Goal: Task Accomplishment & Management: Manage account settings

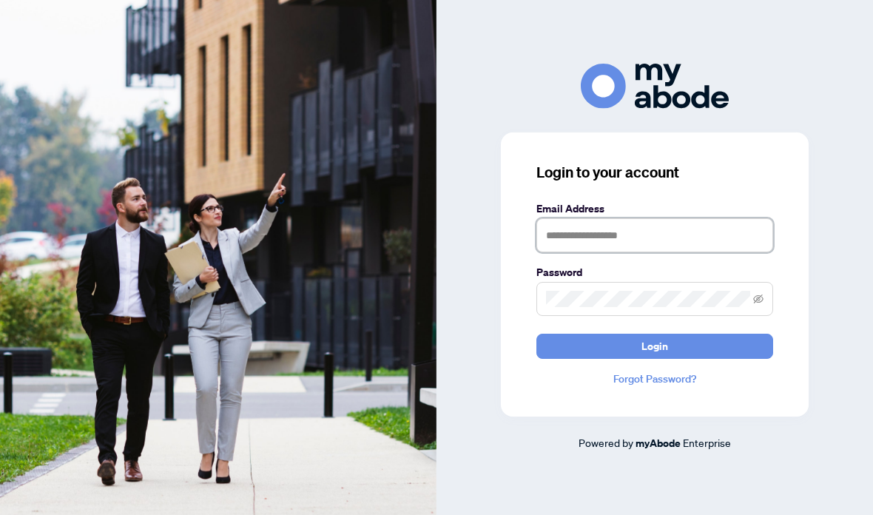
click at [650, 252] on input "text" at bounding box center [654, 235] width 237 height 34
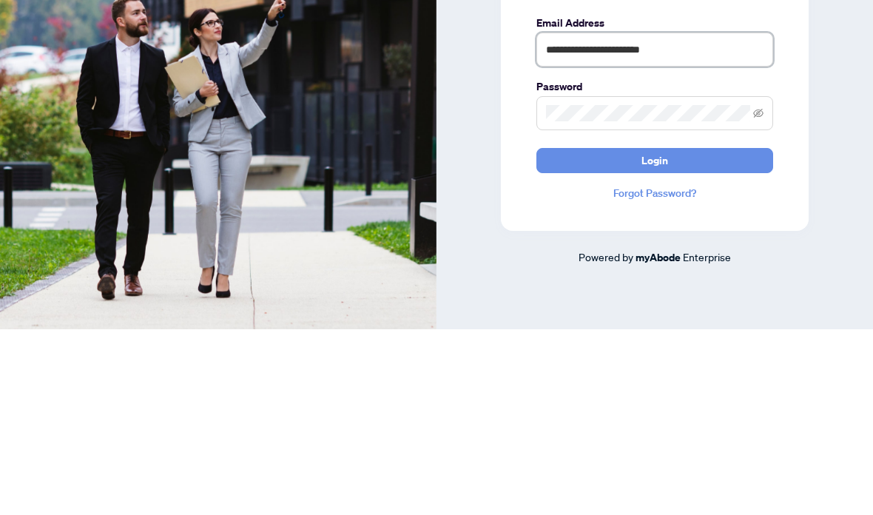
type input "**********"
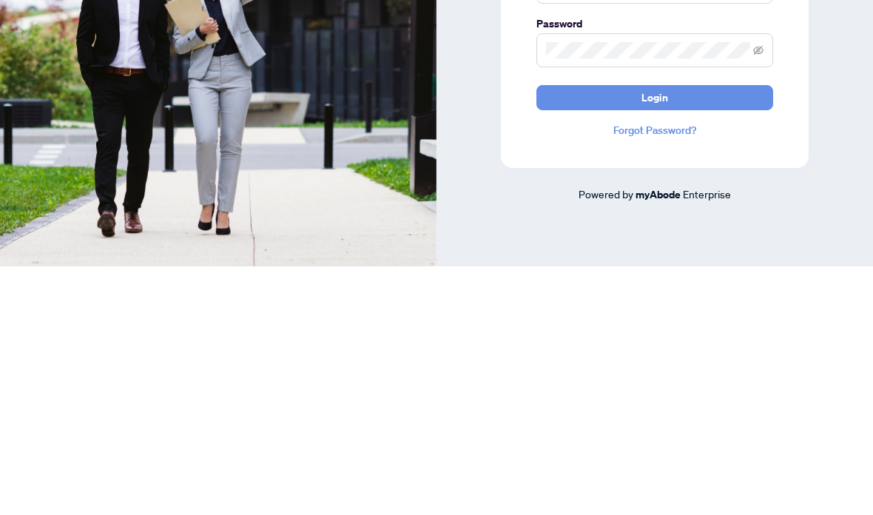
click at [675, 334] on button "Login" at bounding box center [654, 346] width 237 height 25
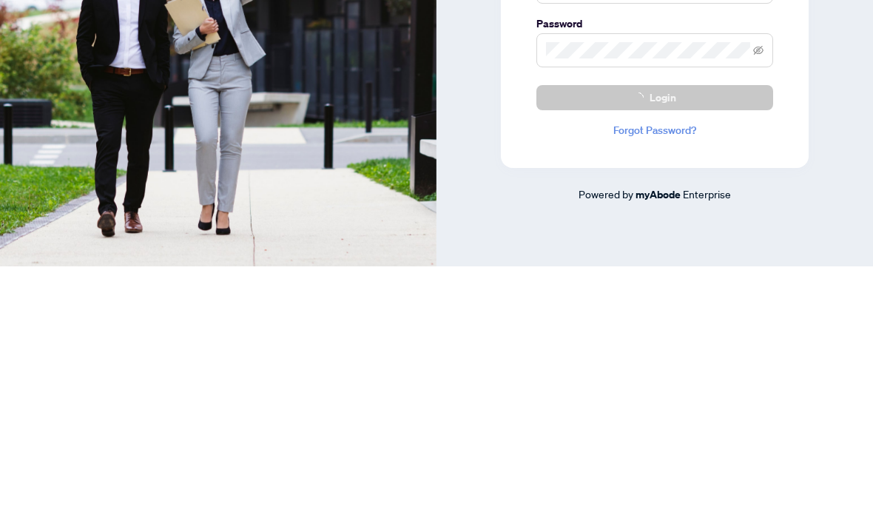
scroll to position [59, 0]
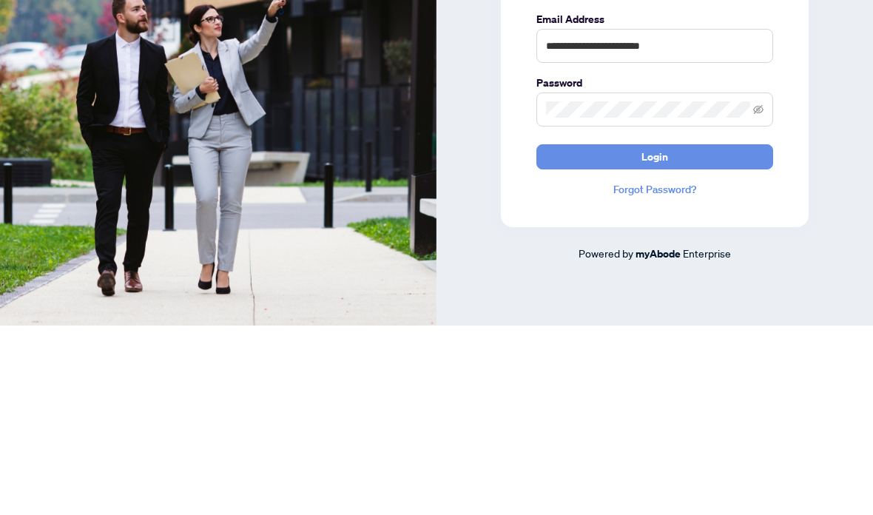
click at [671, 334] on button "Login" at bounding box center [654, 346] width 237 height 25
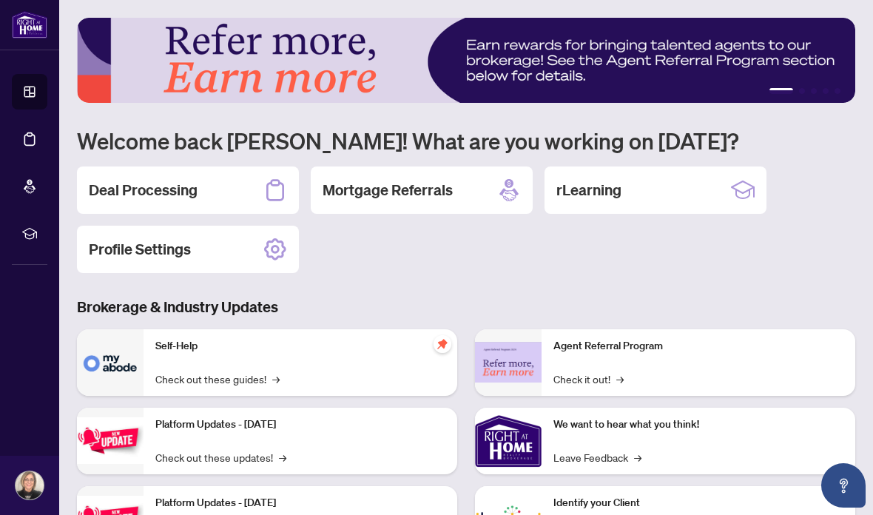
click at [229, 186] on div "Deal Processing" at bounding box center [188, 189] width 222 height 47
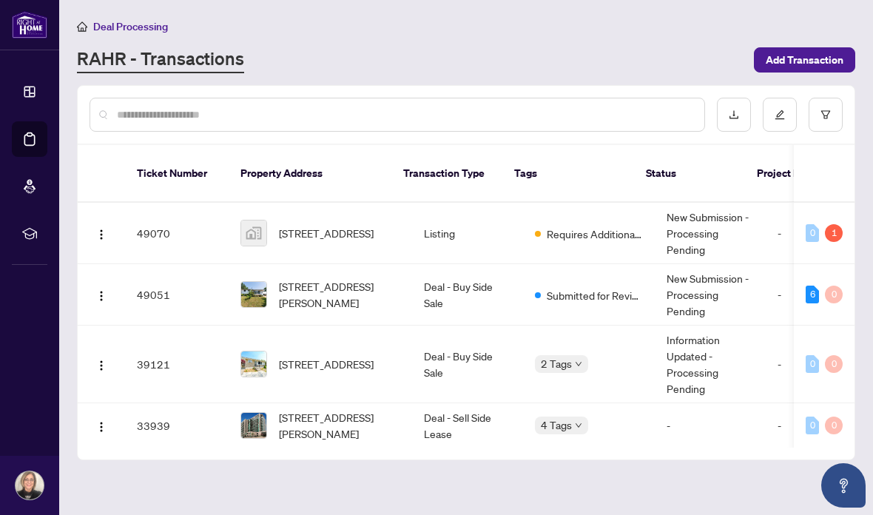
click at [835, 224] on div "1" at bounding box center [834, 233] width 18 height 18
click at [360, 228] on span "[STREET_ADDRESS]" at bounding box center [326, 233] width 95 height 16
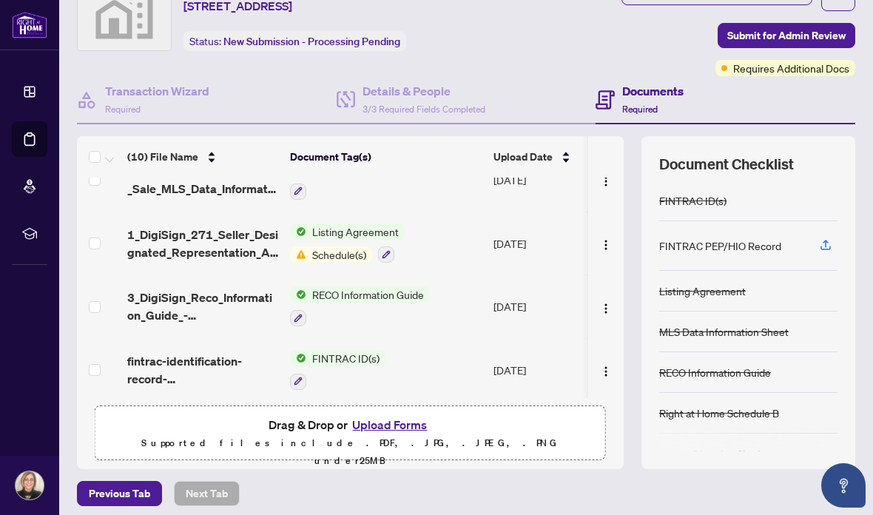
scroll to position [409, 0]
click at [602, 244] on img "button" at bounding box center [606, 246] width 12 height 12
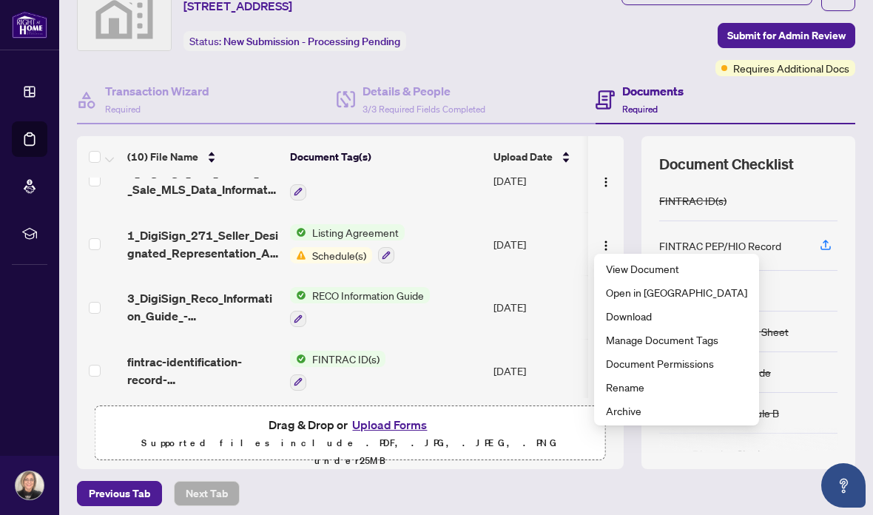
click at [465, 248] on td "Listing Agreement Schedule(s)" at bounding box center [385, 244] width 203 height 64
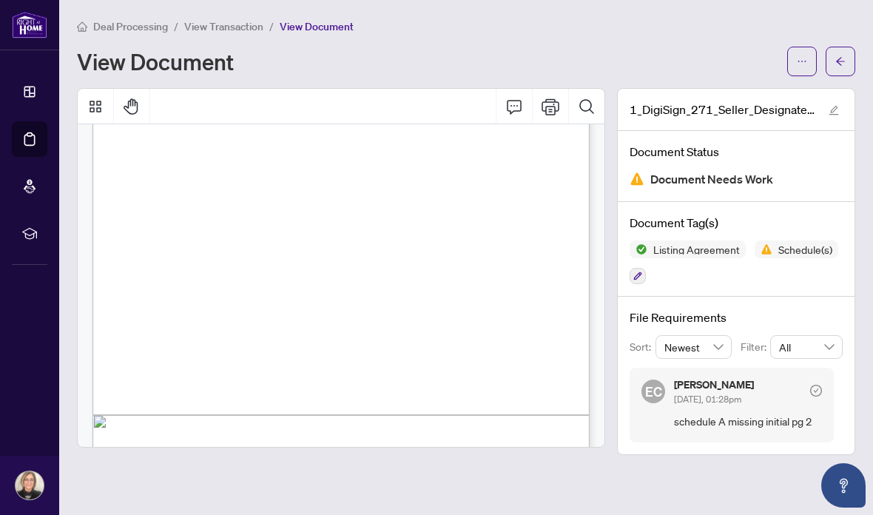
scroll to position [2930, 0]
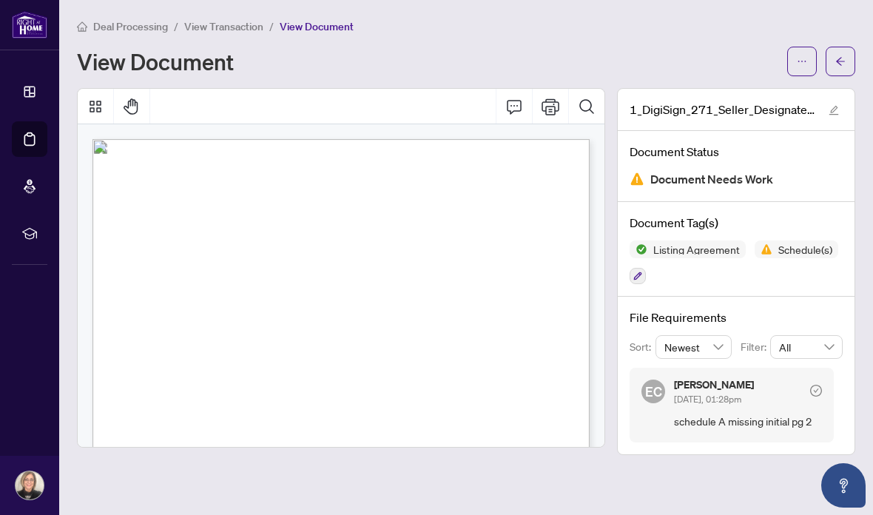
click at [845, 64] on icon "arrow-left" at bounding box center [840, 61] width 10 height 10
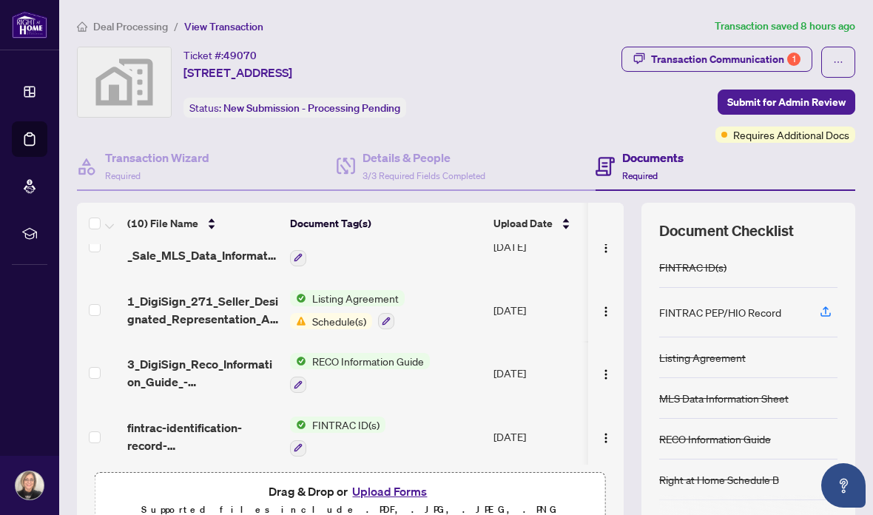
scroll to position [409, 0]
click at [346, 315] on span "Schedule(s)" at bounding box center [339, 322] width 66 height 16
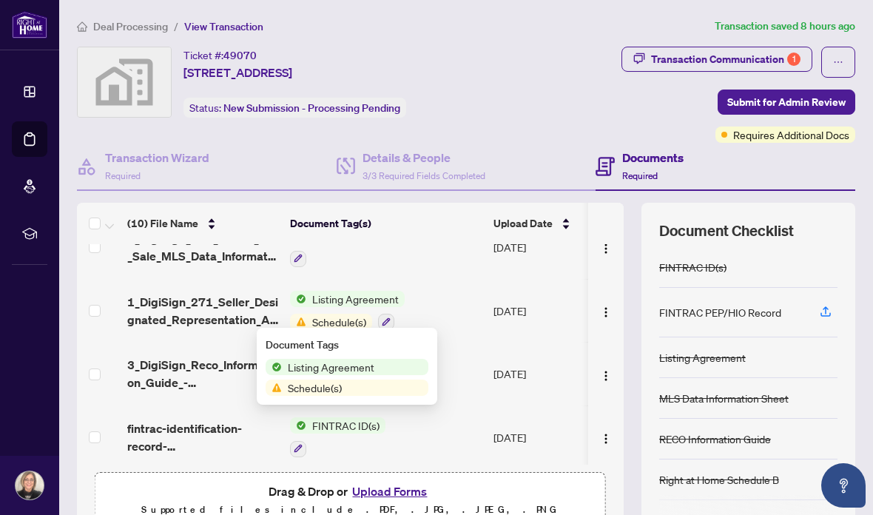
click at [388, 390] on span "Schedule(s)" at bounding box center [347, 388] width 163 height 16
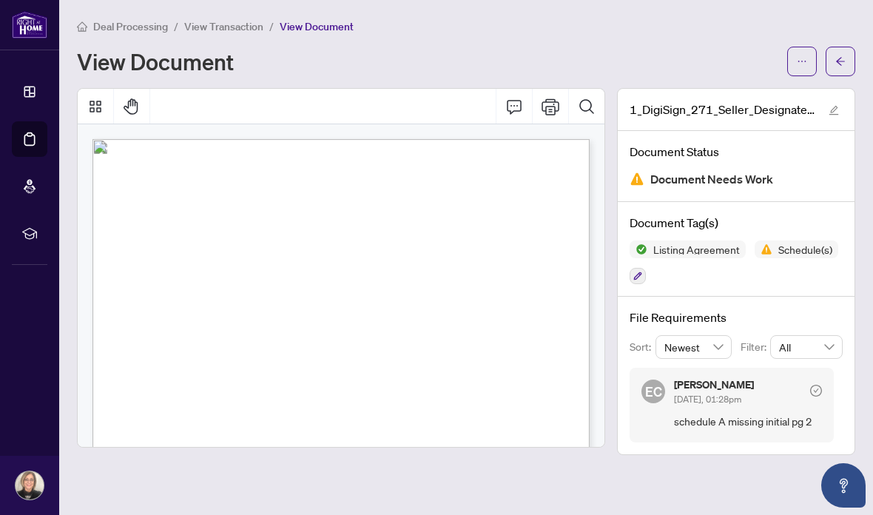
click at [841, 61] on icon "arrow-left" at bounding box center [840, 61] width 10 height 10
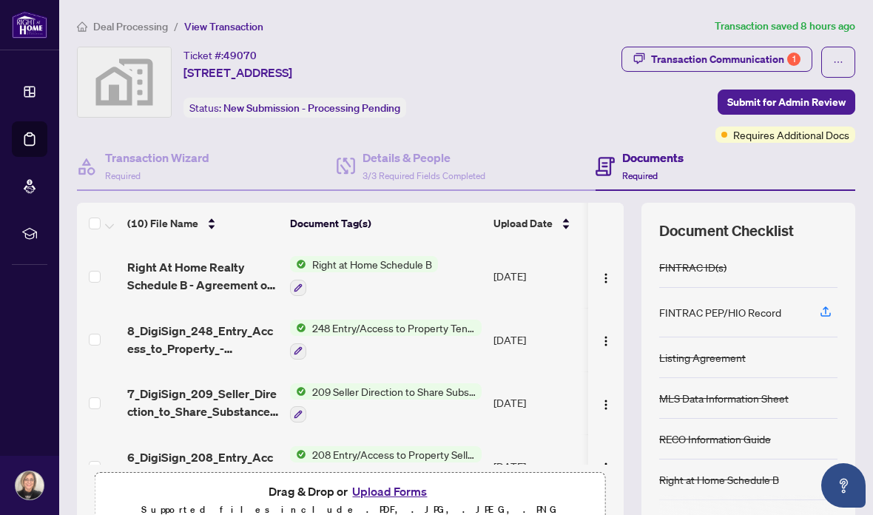
click at [409, 494] on button "Upload Forms" at bounding box center [390, 491] width 84 height 19
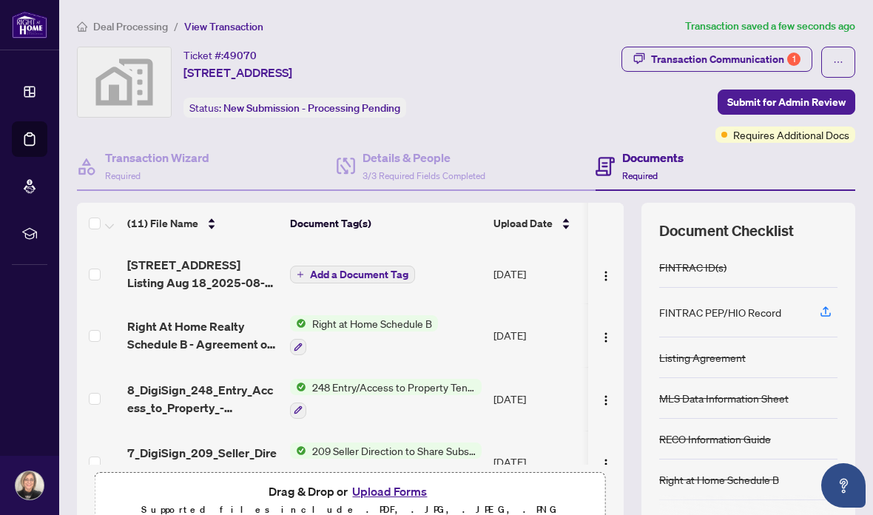
click at [604, 275] on img "button" at bounding box center [606, 276] width 12 height 12
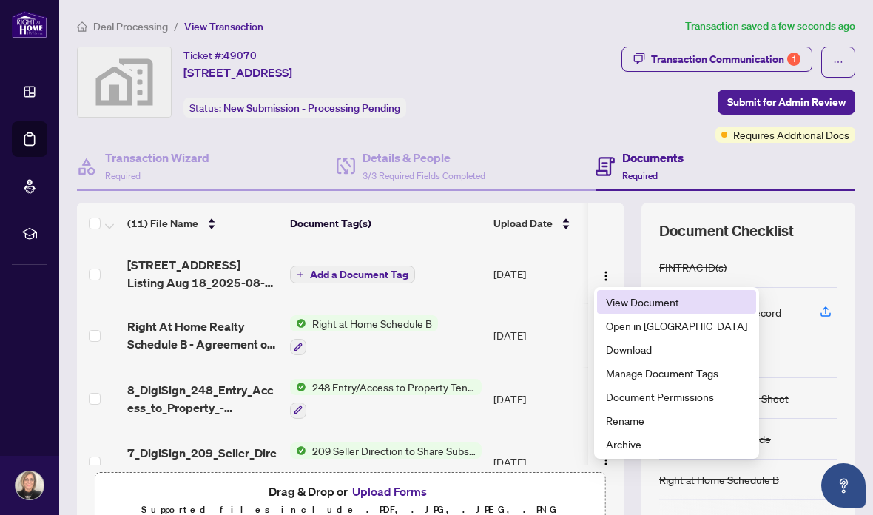
click at [673, 303] on span "View Document" at bounding box center [676, 302] width 141 height 16
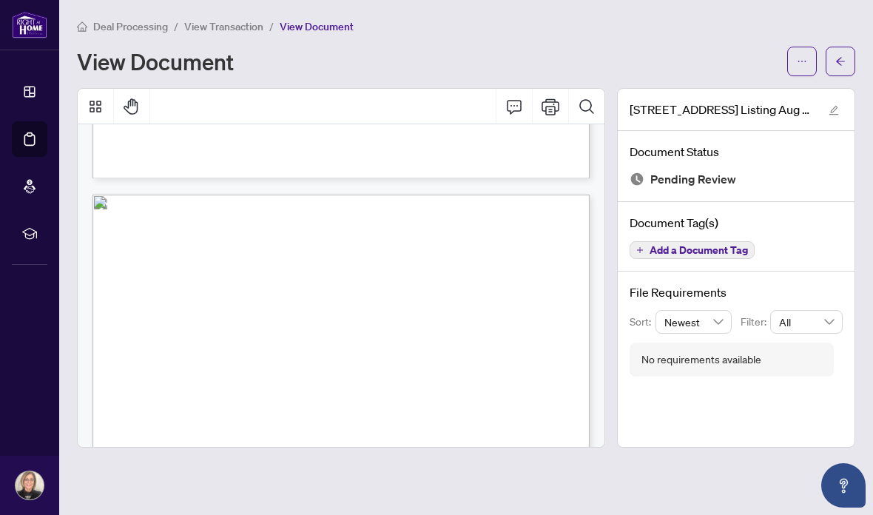
scroll to position [2574, 0]
click at [843, 61] on icon "arrow-left" at bounding box center [840, 61] width 9 height 8
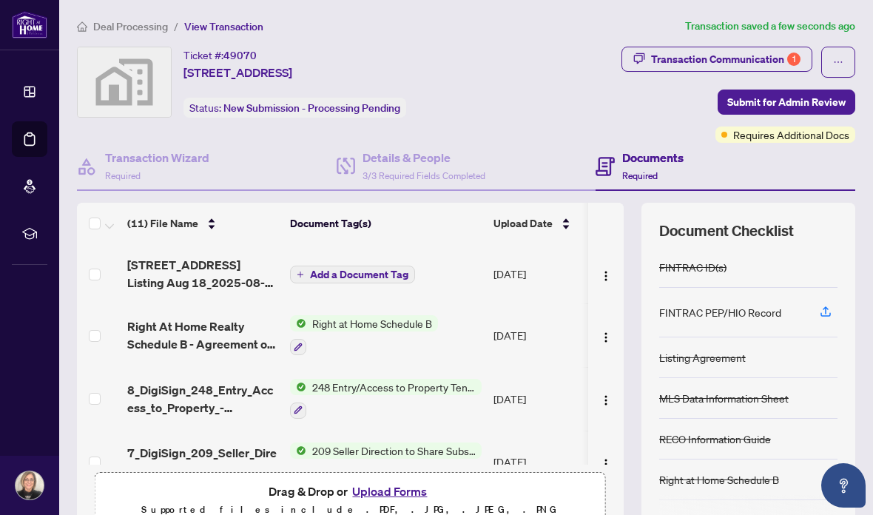
click at [607, 272] on img "button" at bounding box center [606, 276] width 12 height 12
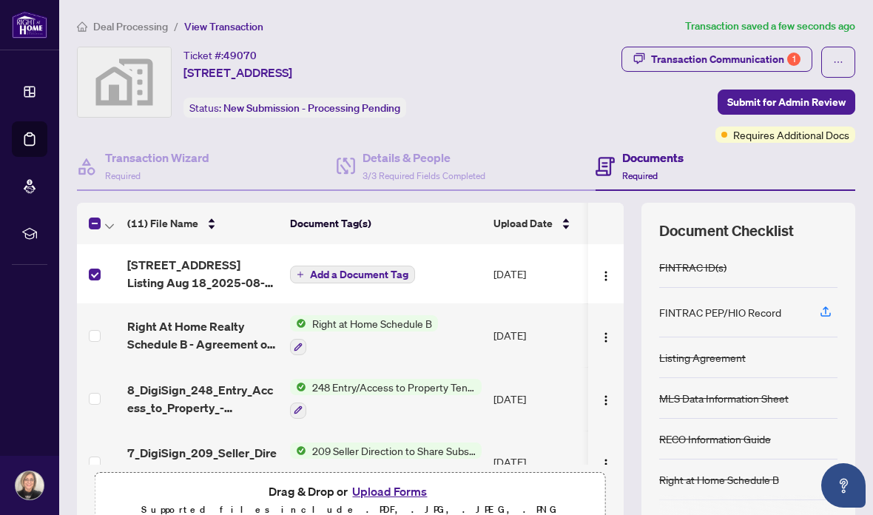
click at [610, 266] on span "button" at bounding box center [606, 274] width 12 height 16
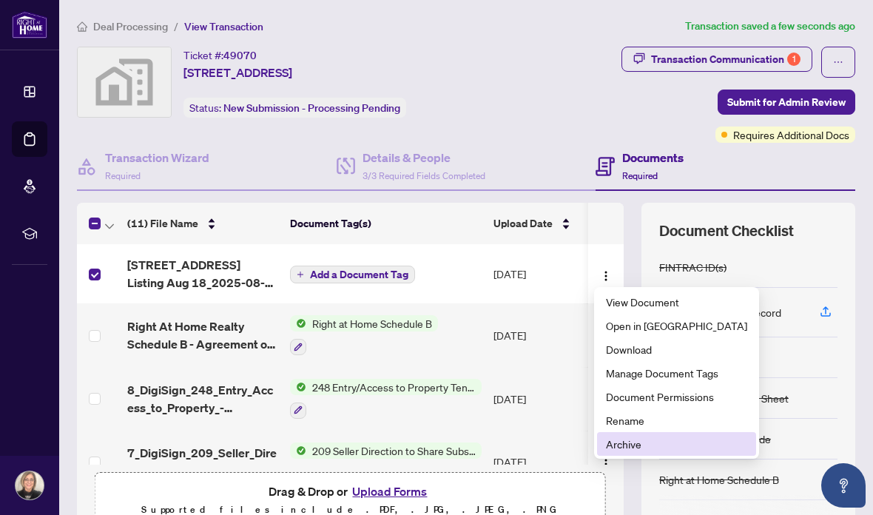
click at [660, 439] on span "Archive" at bounding box center [676, 444] width 141 height 16
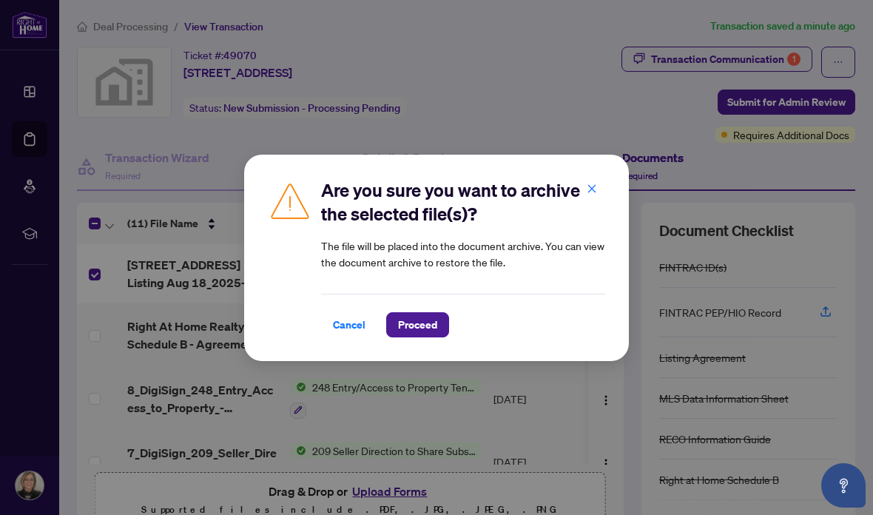
click at [597, 188] on button "button" at bounding box center [592, 189] width 30 height 25
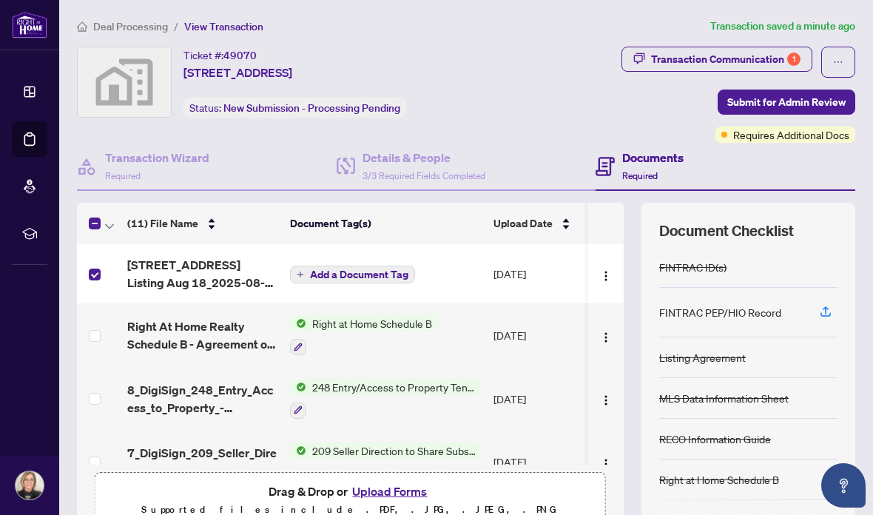
click at [608, 276] on img "button" at bounding box center [606, 276] width 12 height 12
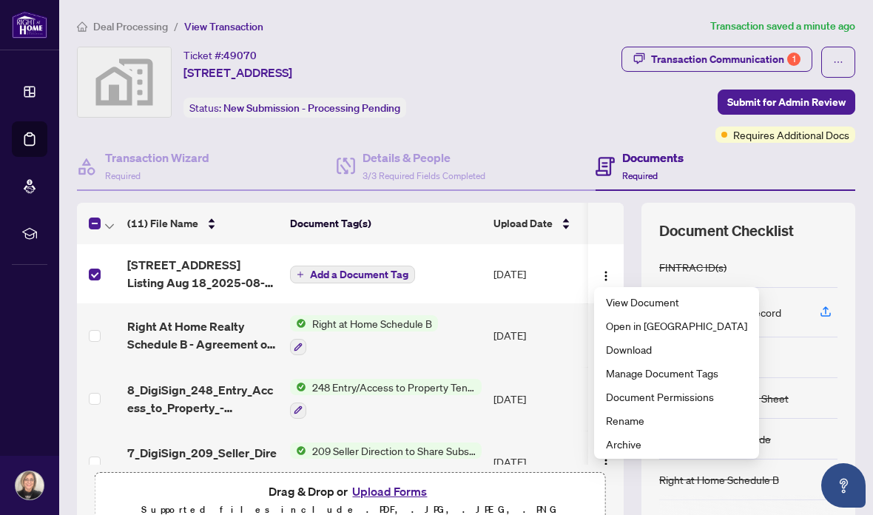
click at [647, 442] on span "Archive" at bounding box center [676, 444] width 141 height 16
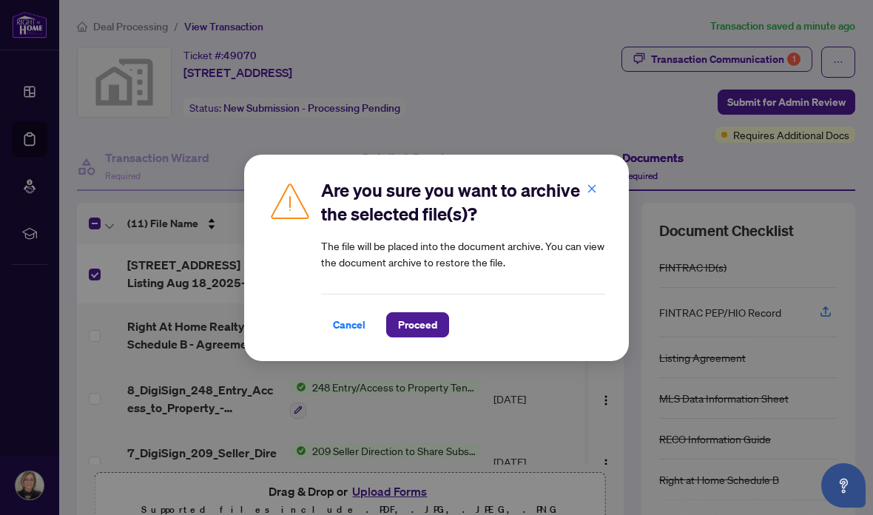
click at [599, 191] on button "button" at bounding box center [592, 189] width 30 height 25
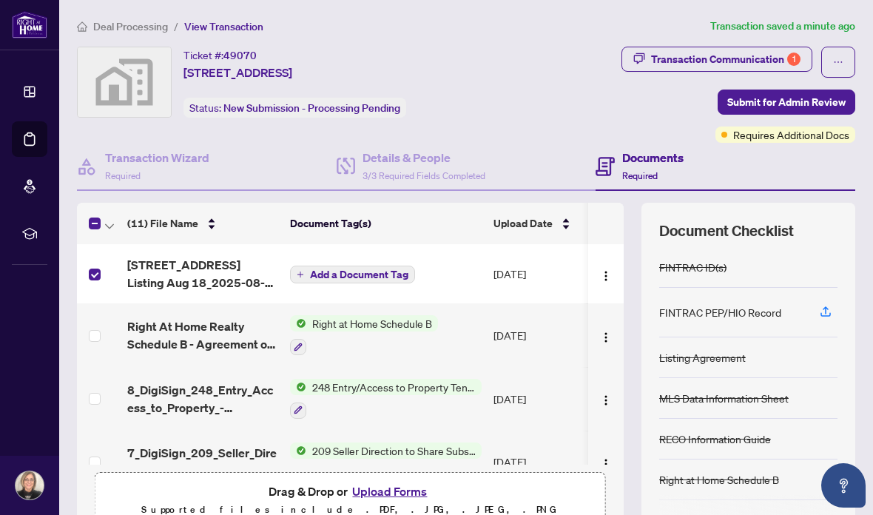
click at [605, 271] on img "button" at bounding box center [606, 276] width 12 height 12
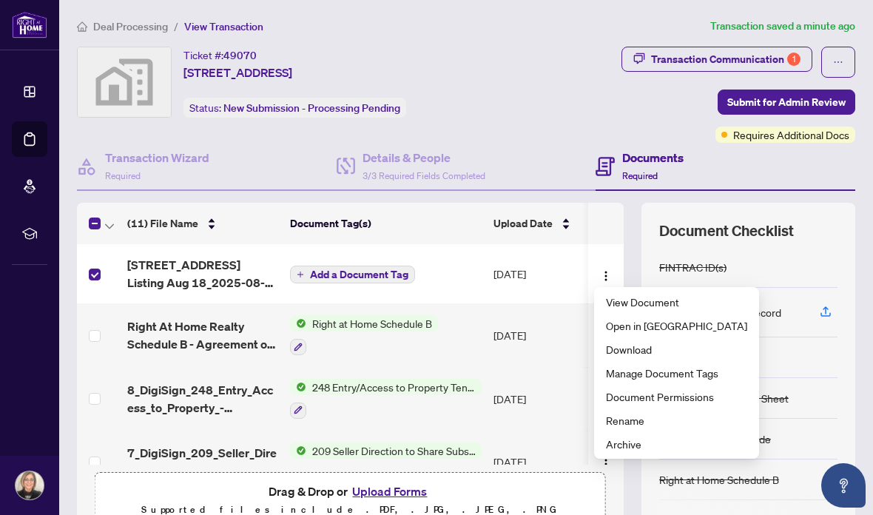
click at [671, 393] on span "Document Permissions" at bounding box center [676, 396] width 141 height 16
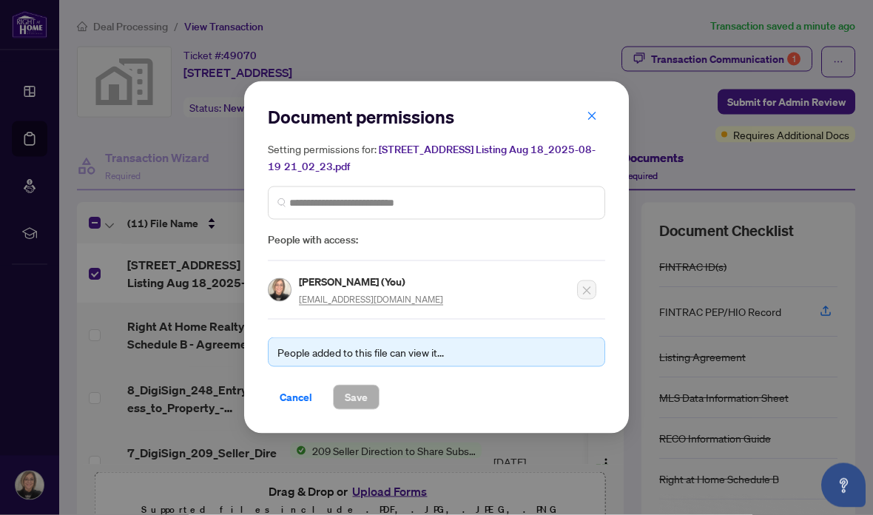
scroll to position [59, 0]
click at [295, 405] on span "Cancel" at bounding box center [296, 397] width 33 height 24
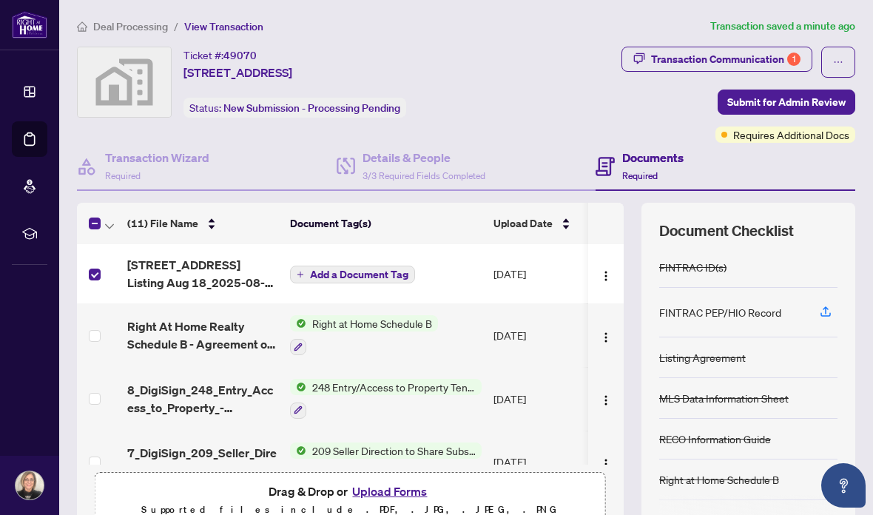
click at [603, 270] on img "button" at bounding box center [606, 276] width 12 height 12
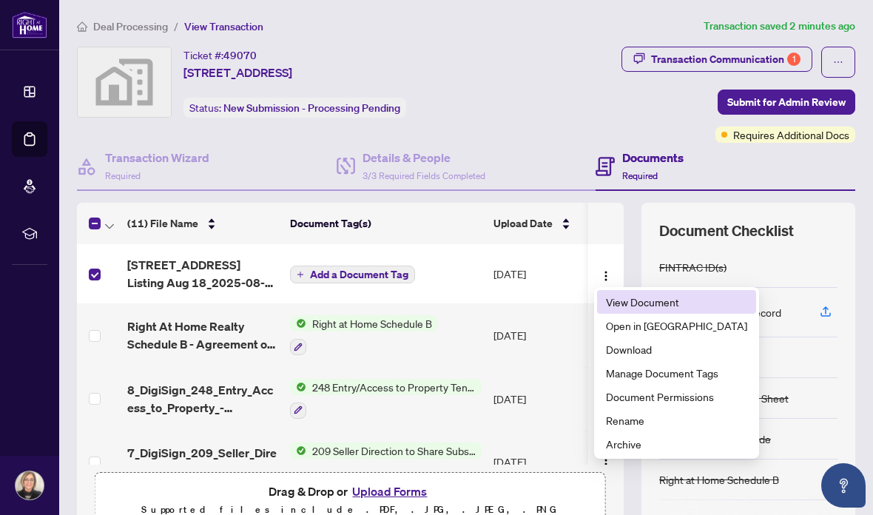
click at [668, 294] on span "View Document" at bounding box center [676, 302] width 141 height 16
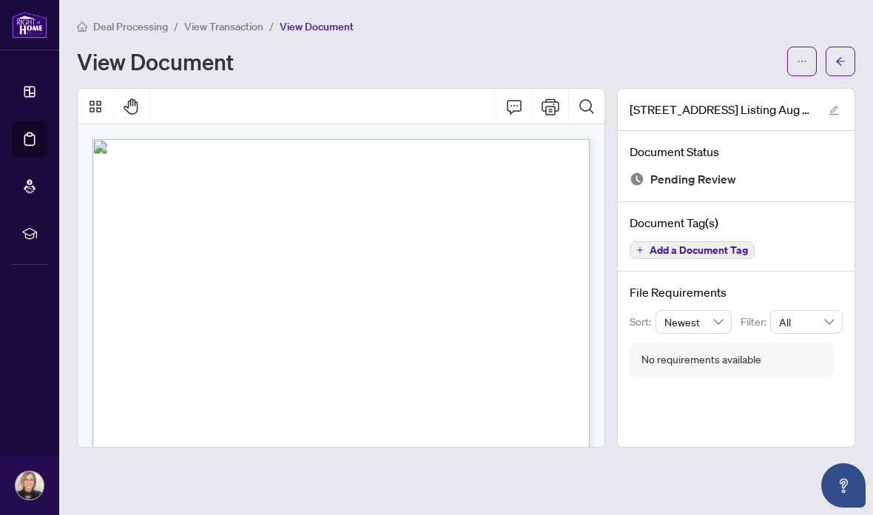
click at [513, 98] on icon "Comment" at bounding box center [514, 107] width 18 height 18
click at [134, 98] on icon "Pan Mode" at bounding box center [132, 107] width 18 height 18
click at [141, 89] on button "Pan Mode" at bounding box center [132, 107] width 36 height 36
click at [95, 98] on icon "Thumbnails" at bounding box center [96, 107] width 18 height 18
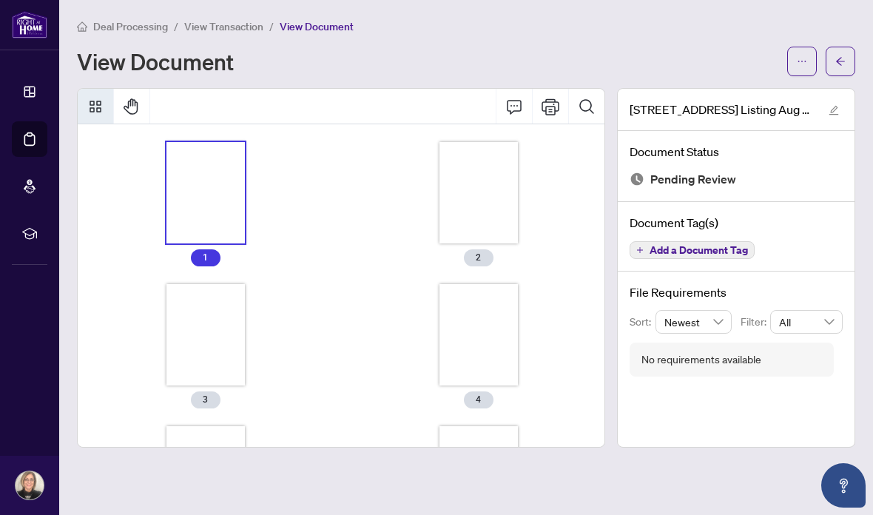
click at [94, 101] on icon "Thumbnails" at bounding box center [96, 107] width 12 height 12
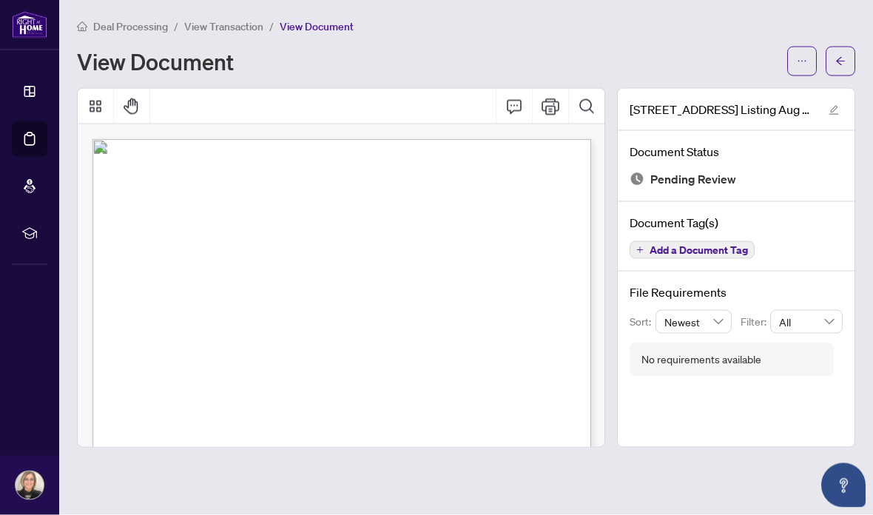
scroll to position [4, 0]
click at [802, 56] on icon "ellipsis" at bounding box center [802, 61] width 10 height 10
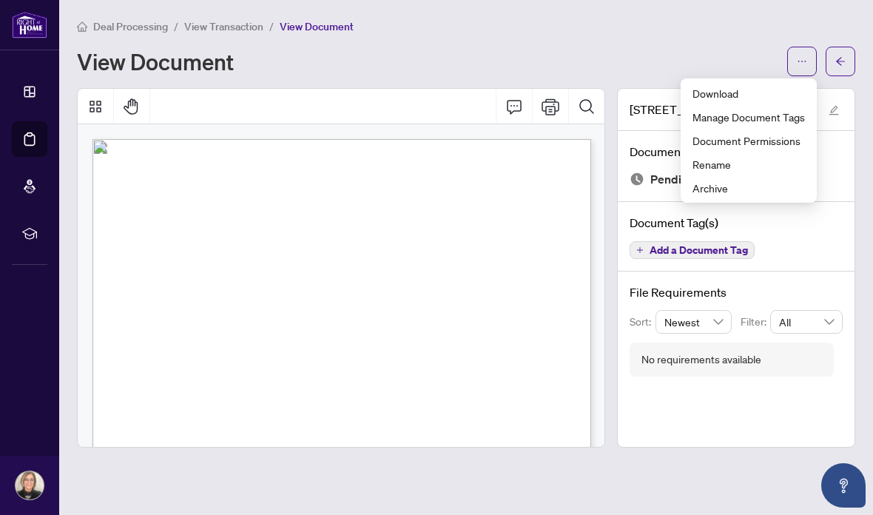
click at [850, 56] on button "button" at bounding box center [841, 62] width 30 height 30
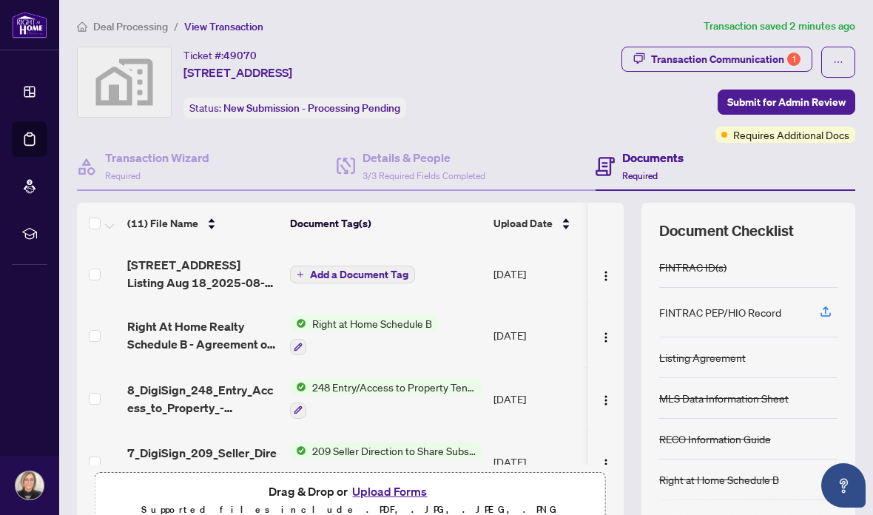
click at [403, 488] on button "Upload Forms" at bounding box center [390, 491] width 84 height 19
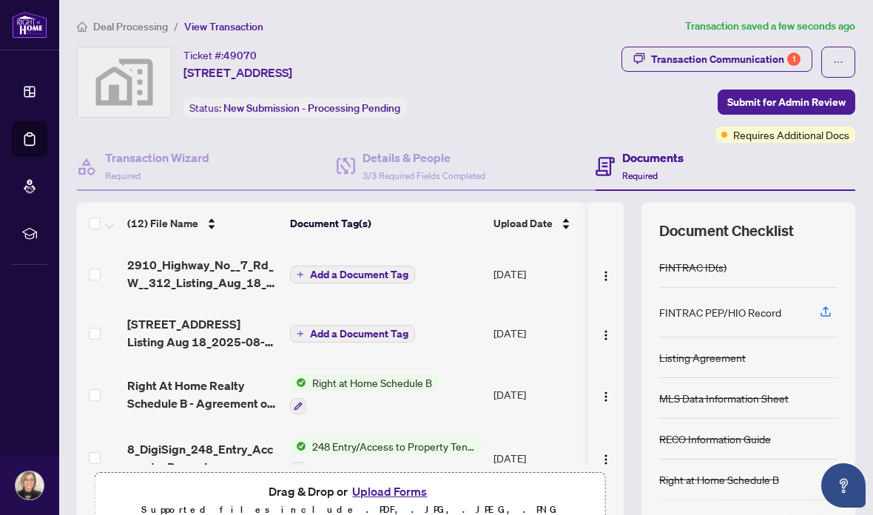
click at [607, 273] on img "button" at bounding box center [606, 276] width 12 height 12
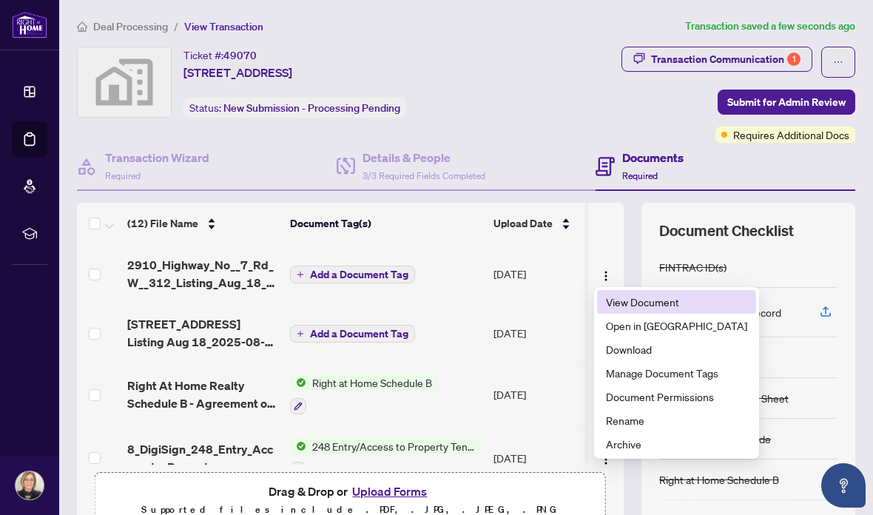
click at [640, 298] on span "View Document" at bounding box center [676, 302] width 141 height 16
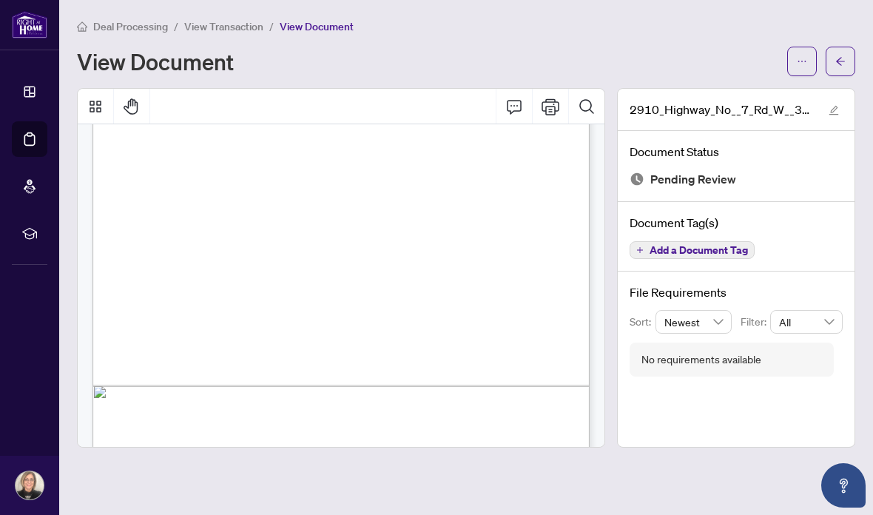
scroll to position [2297, 0]
click at [838, 63] on icon "arrow-left" at bounding box center [840, 61] width 10 height 10
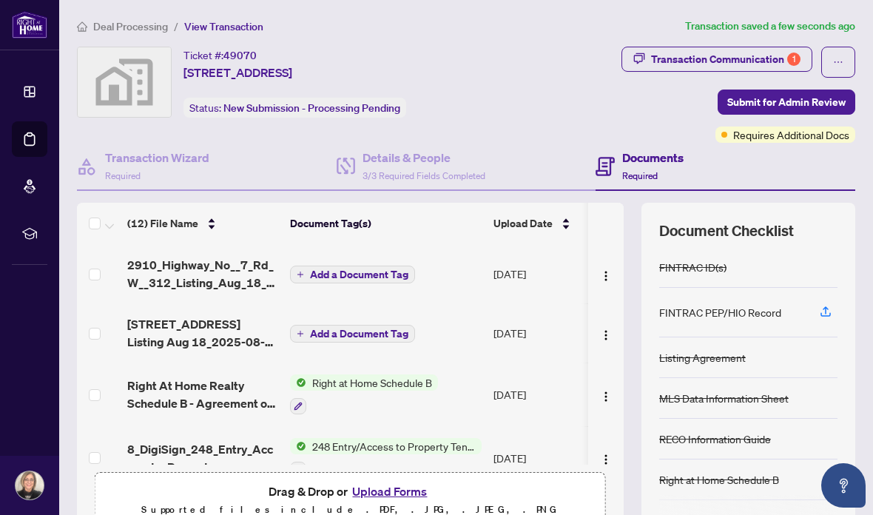
click at [383, 272] on span "Add a Document Tag" at bounding box center [359, 274] width 98 height 10
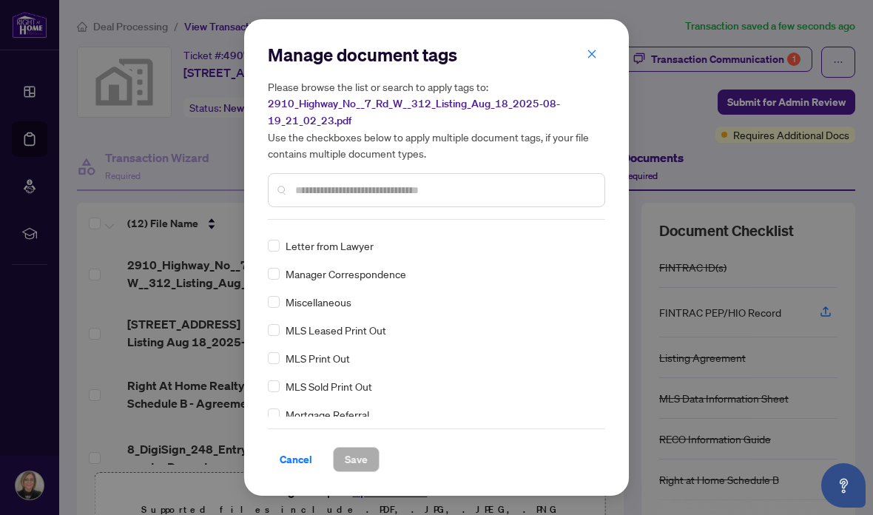
scroll to position [2060, 0]
